Goal: Task Accomplishment & Management: Use online tool/utility

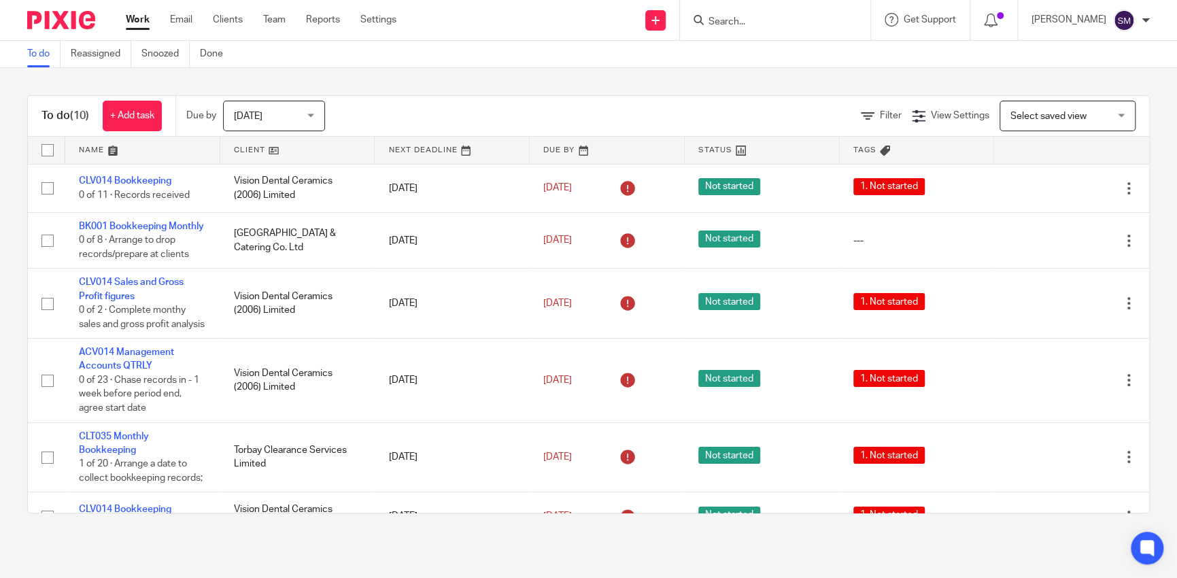
click at [729, 28] on form at bounding box center [779, 20] width 145 height 17
drag, startPoint x: 743, startPoint y: 16, endPoint x: 720, endPoint y: 12, distance: 23.5
click at [744, 16] on input "Search" at bounding box center [768, 22] width 122 height 12
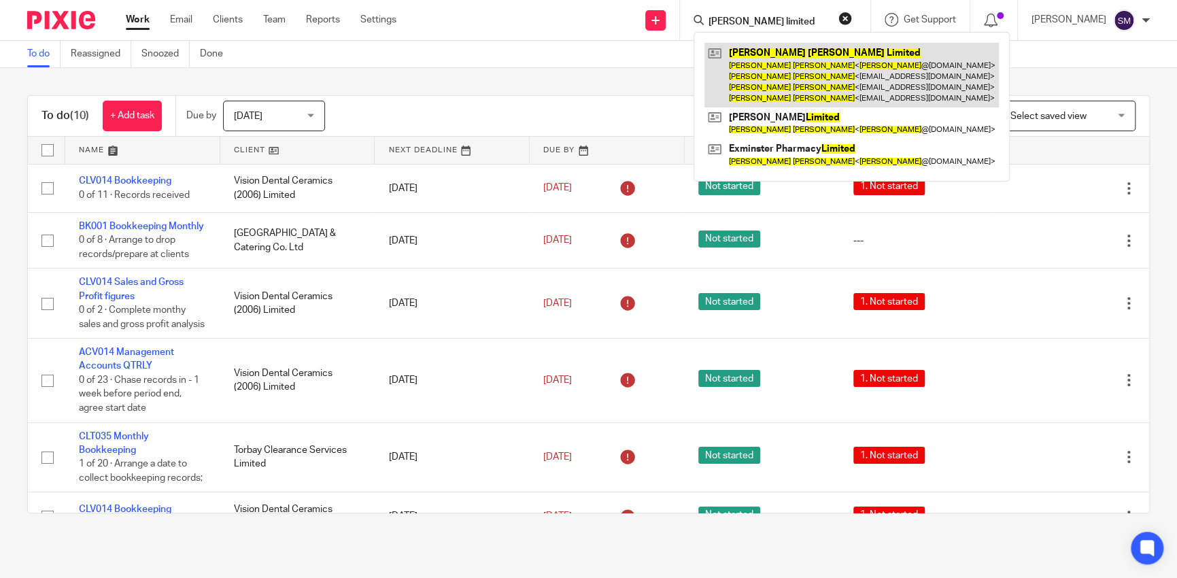
type input "george wickham limited"
click at [791, 83] on link at bounding box center [851, 75] width 294 height 65
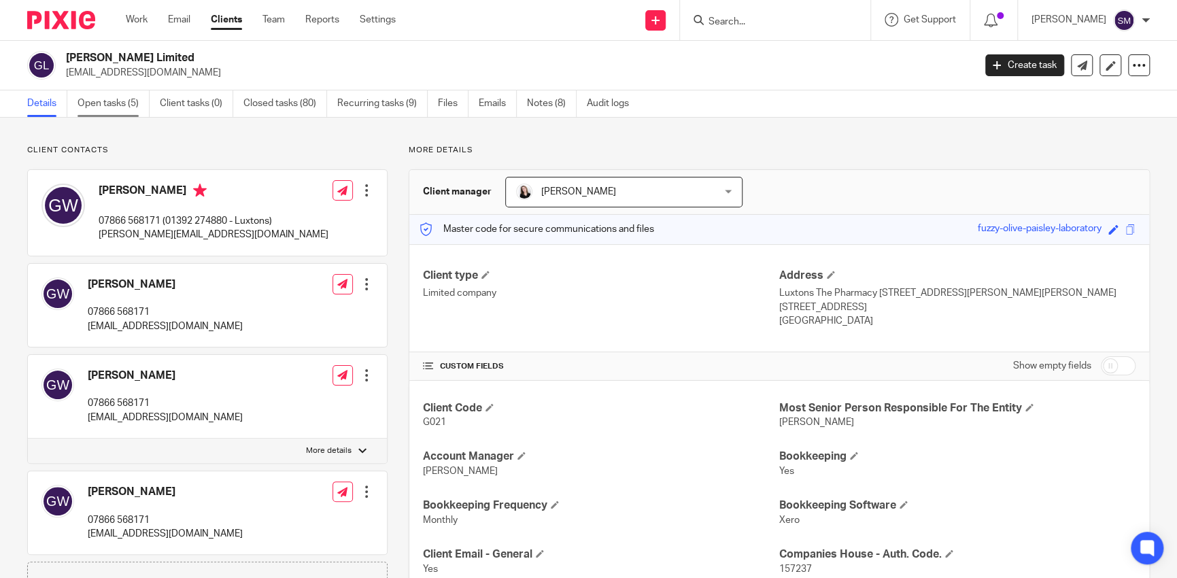
click at [138, 100] on link "Open tasks (5)" at bounding box center [113, 103] width 72 height 27
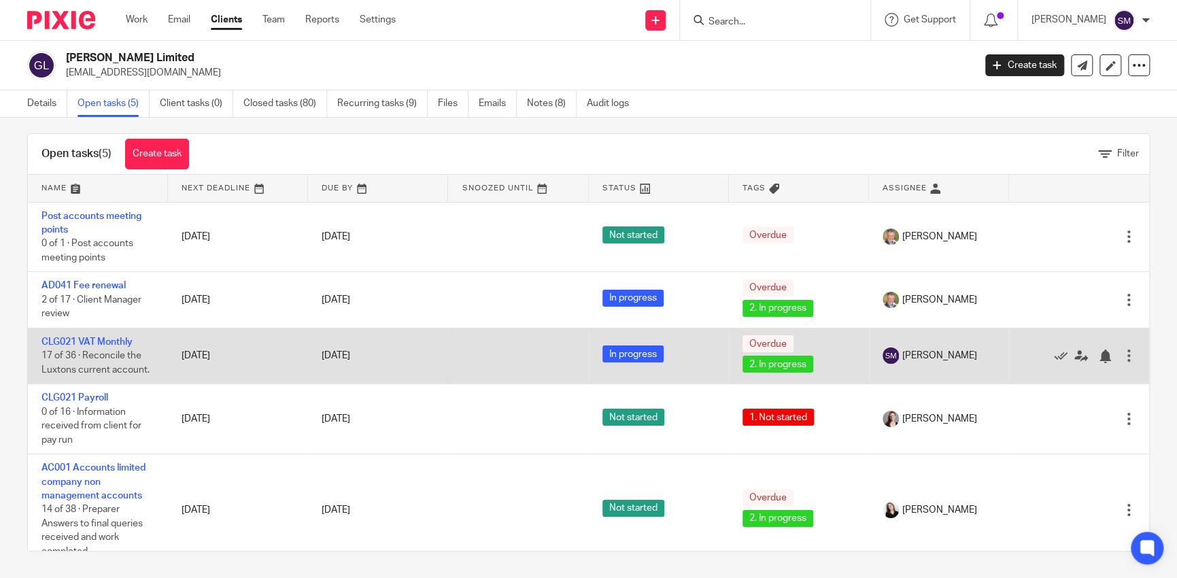
scroll to position [14, 0]
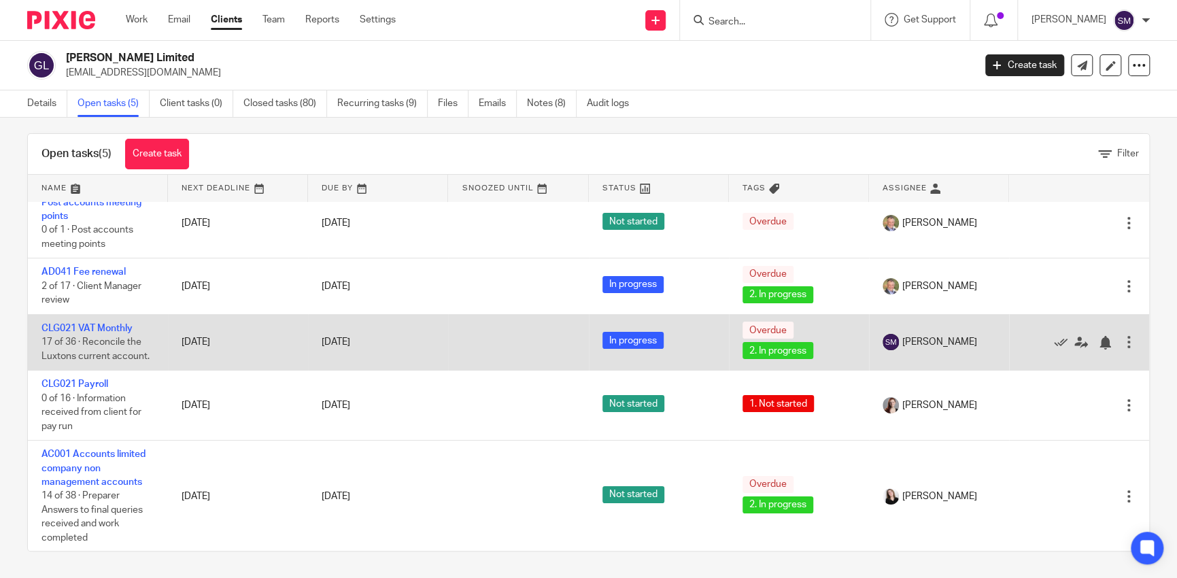
click at [84, 320] on td "CLG021 VAT Monthly 17 of 36 · Reconcile the Luxtons current account." at bounding box center [98, 342] width 140 height 56
click at [87, 330] on link "CLG021 VAT Monthly" at bounding box center [86, 329] width 91 height 10
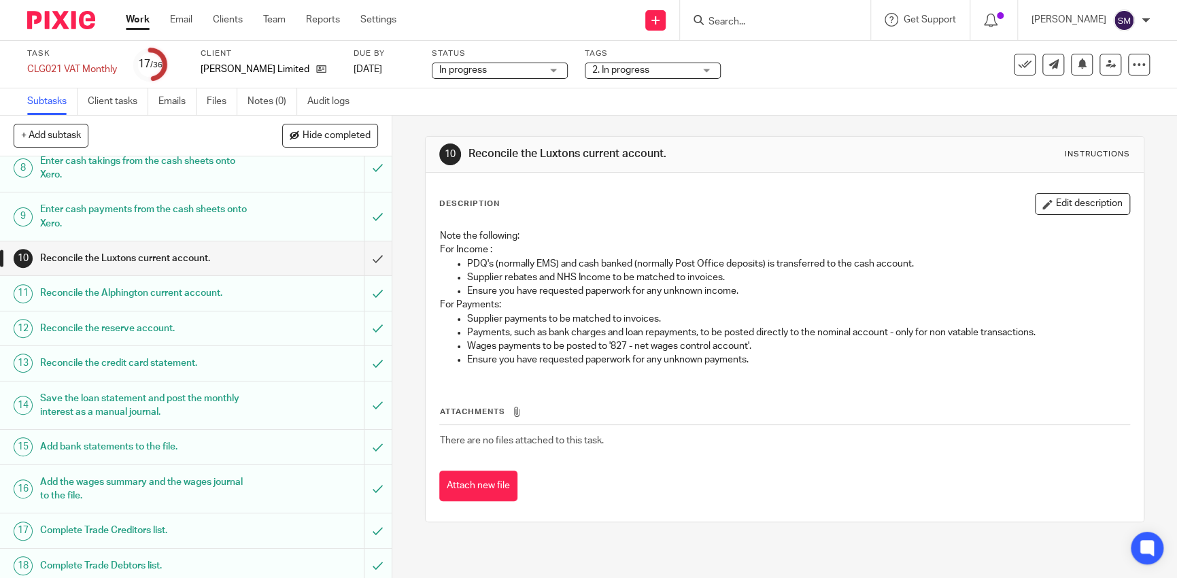
scroll to position [612, 0]
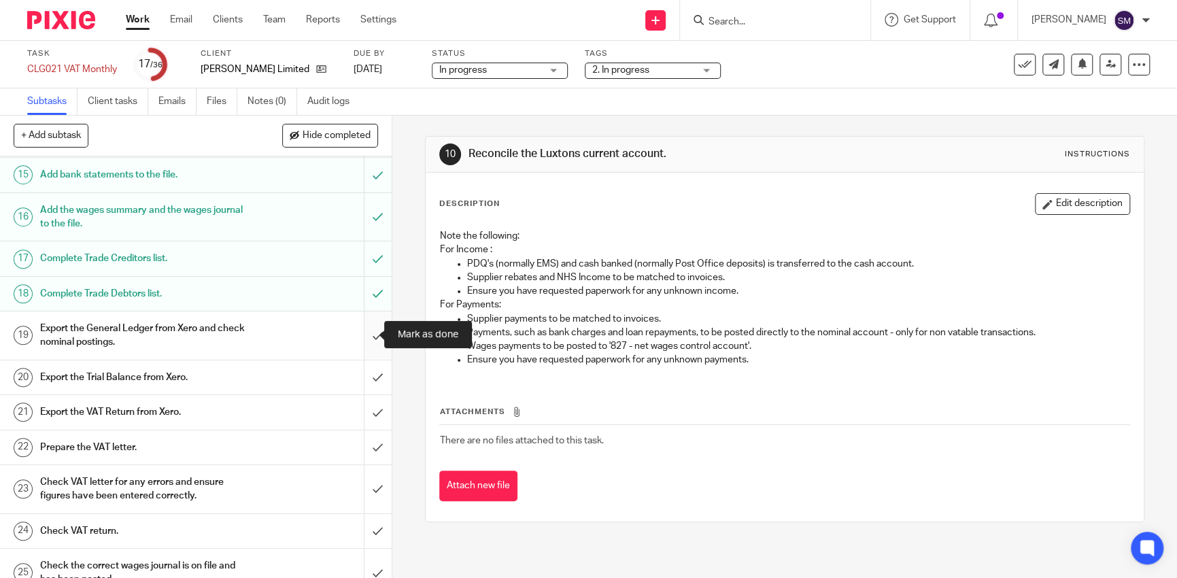
click at [351, 334] on input "submit" at bounding box center [196, 335] width 392 height 48
